Goal: Register for event/course

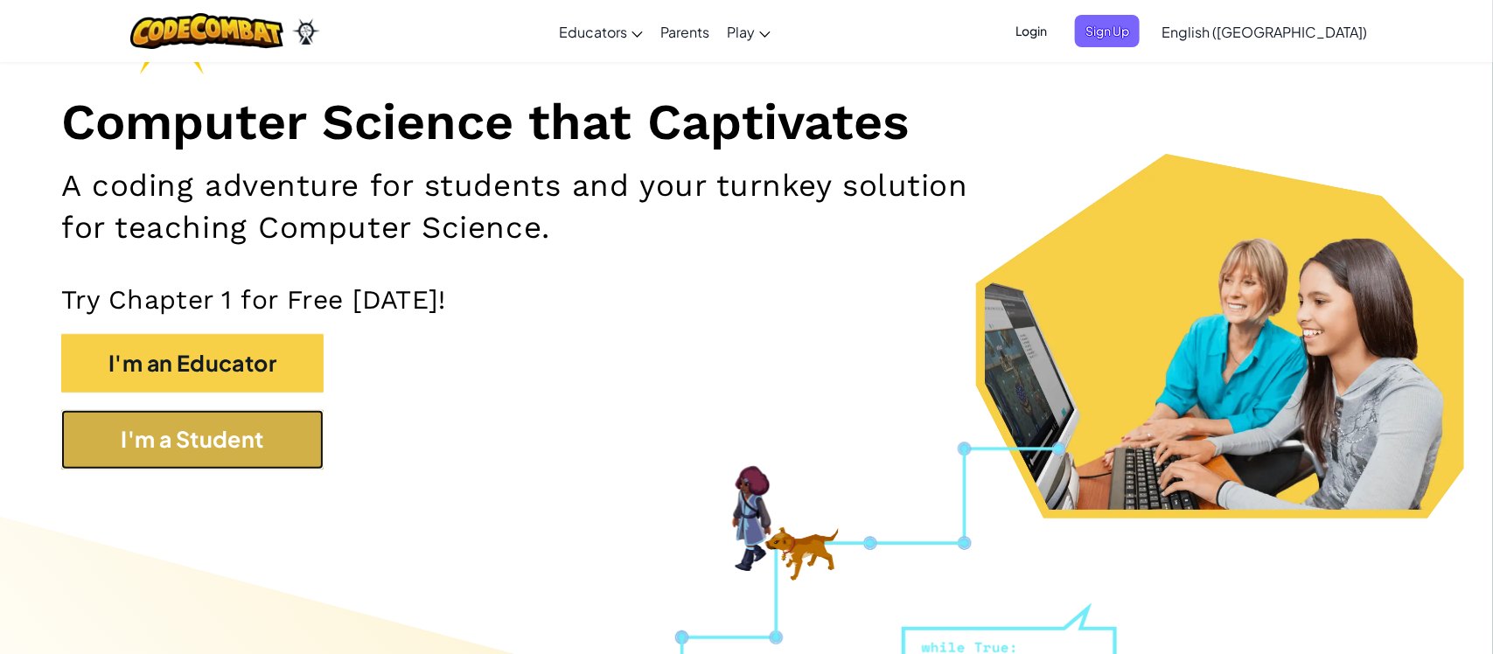
click at [168, 433] on button "I'm a Student" at bounding box center [192, 439] width 262 height 59
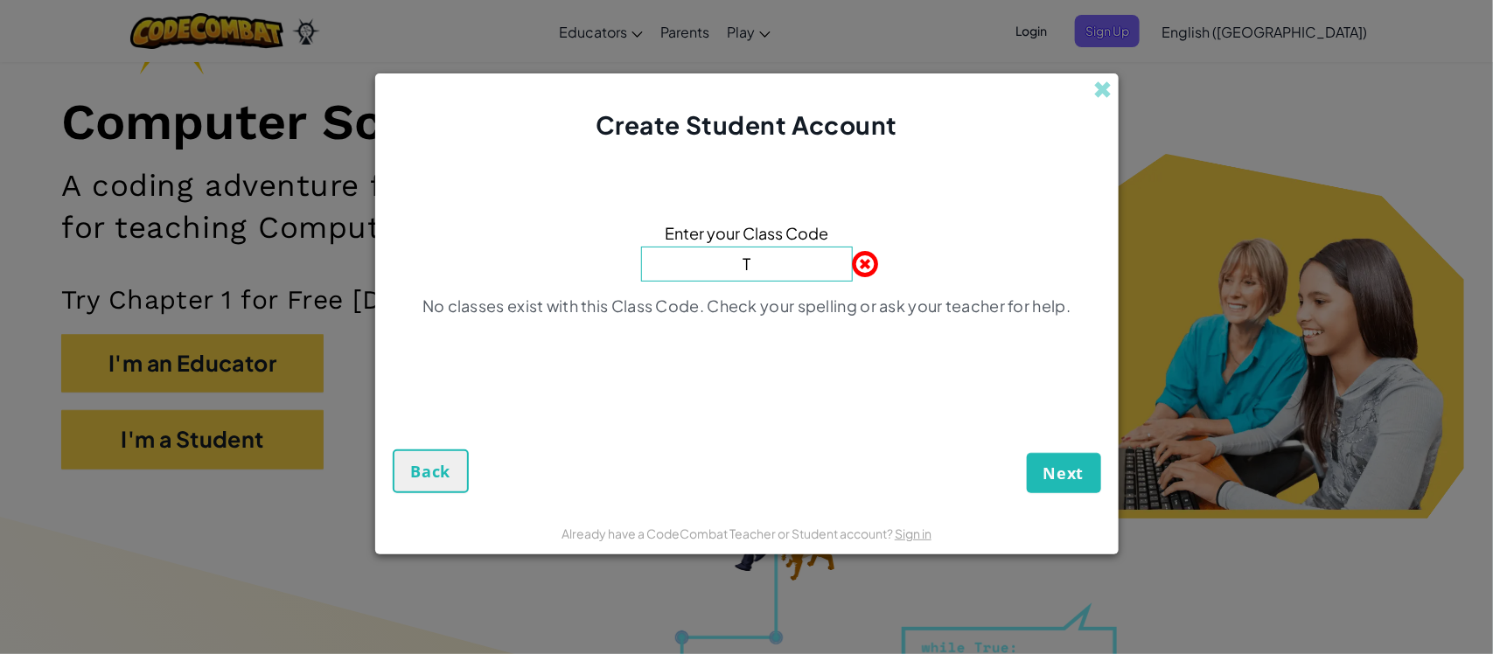
type input "TopZooGlass"
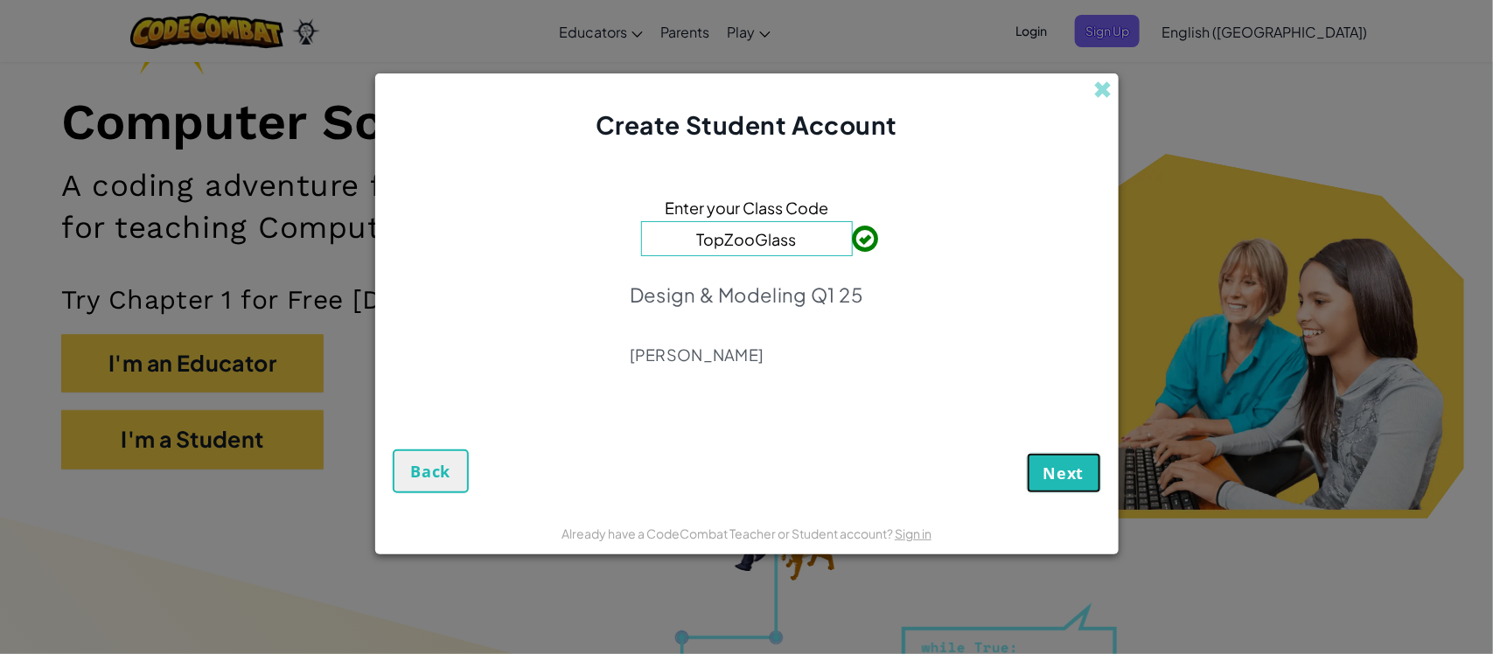
click at [1055, 478] on span "Next" at bounding box center [1064, 473] width 41 height 21
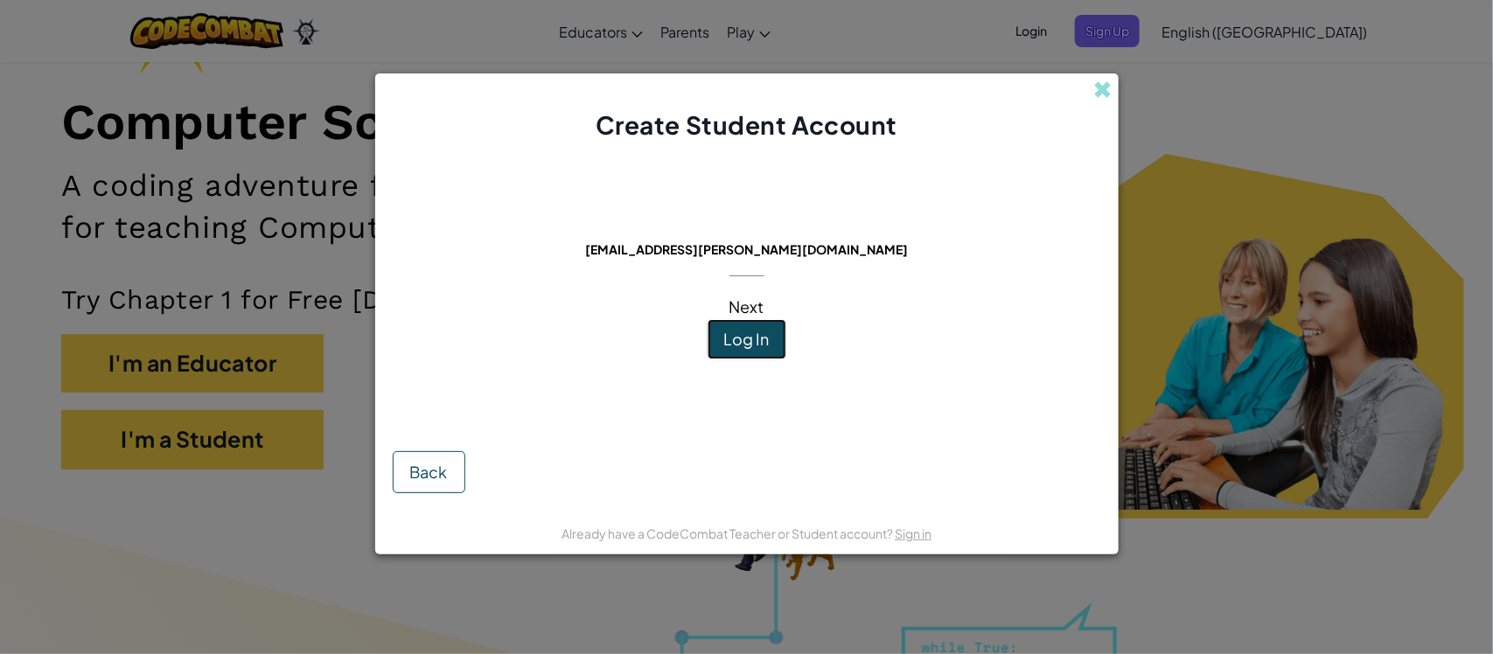
click at [735, 346] on span "Log In" at bounding box center [746, 339] width 45 height 20
